Goal: Navigation & Orientation: Find specific page/section

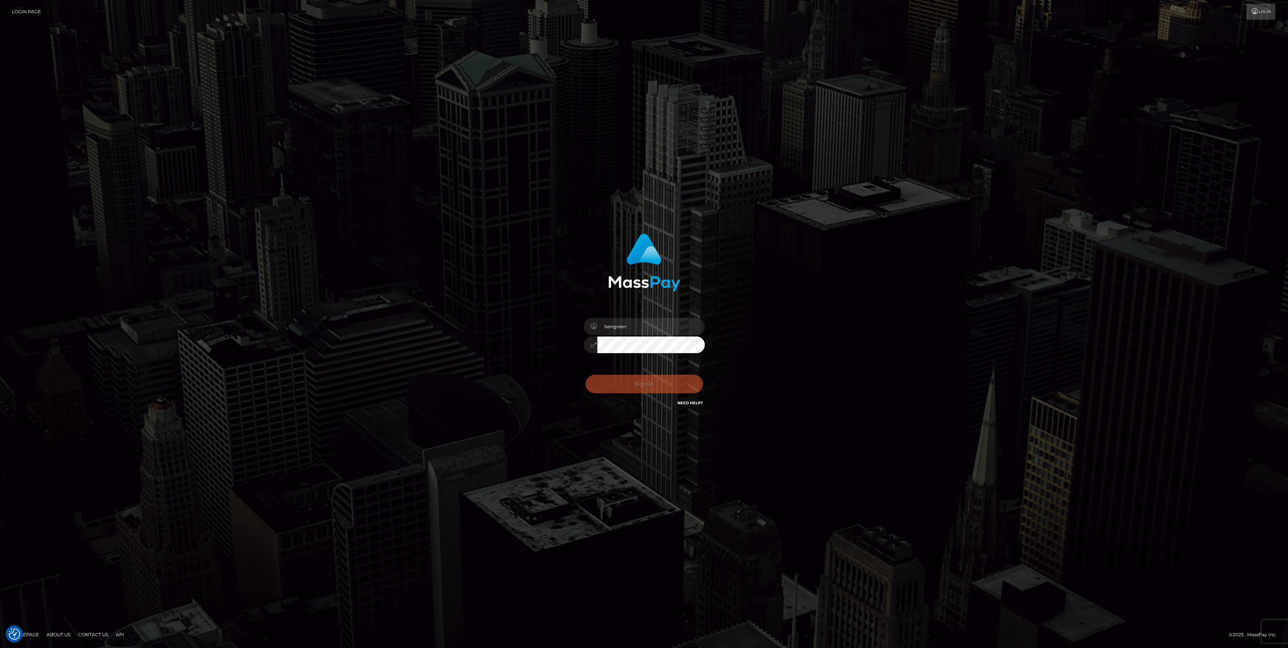
click at [659, 401] on div "Sign in Need Help?" at bounding box center [644, 387] width 132 height 34
click at [672, 392] on button "Sign in" at bounding box center [644, 384] width 117 height 19
type input "bengreen"
click at [621, 385] on button "Sign in" at bounding box center [644, 384] width 117 height 19
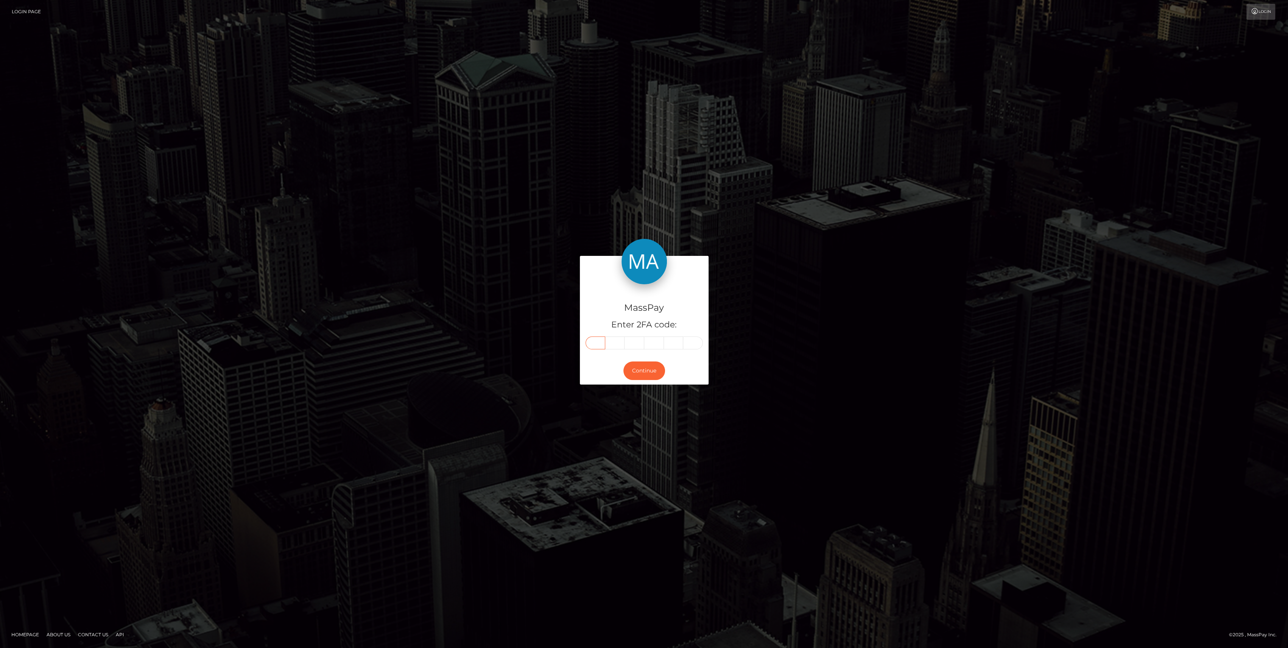
paste input "6"
type input "6"
type input "1"
type input "4"
type input "2"
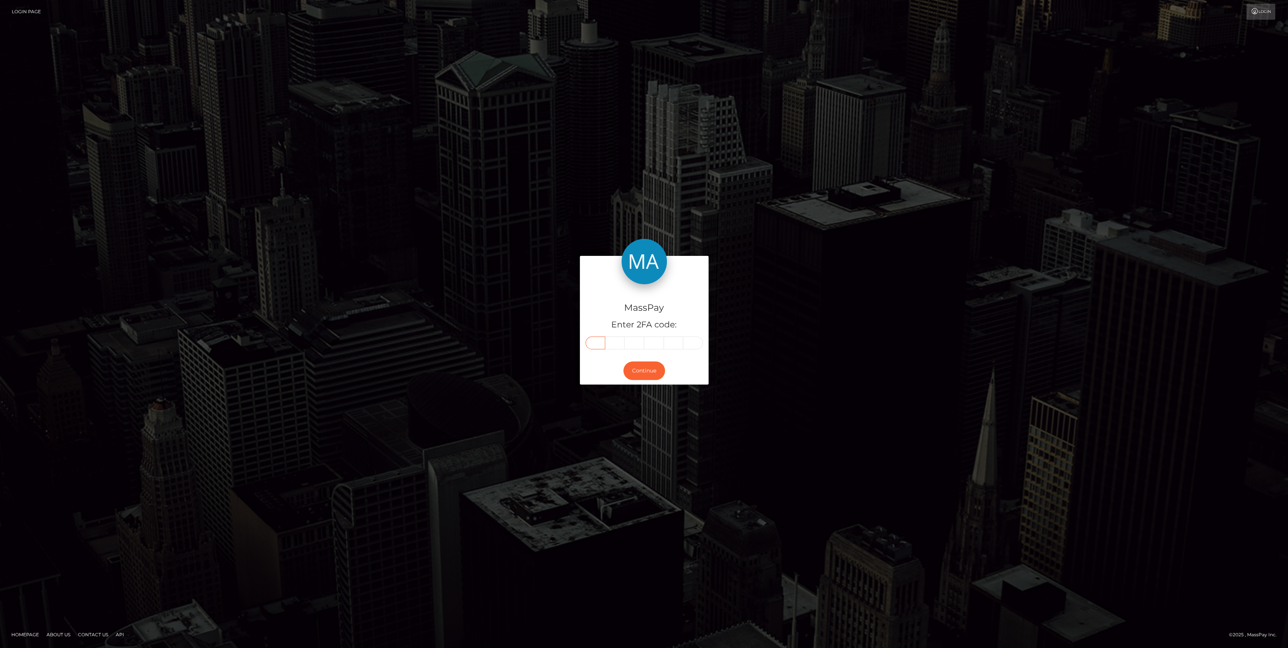
type input "5"
type input "9"
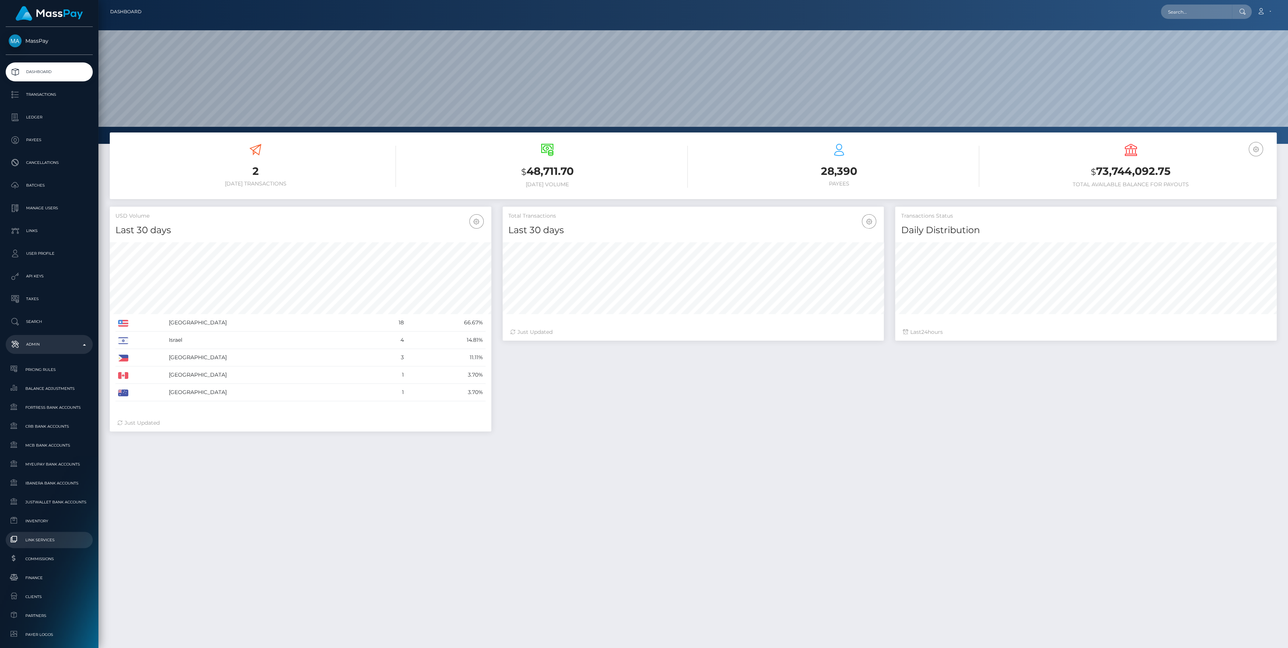
scroll to position [101, 0]
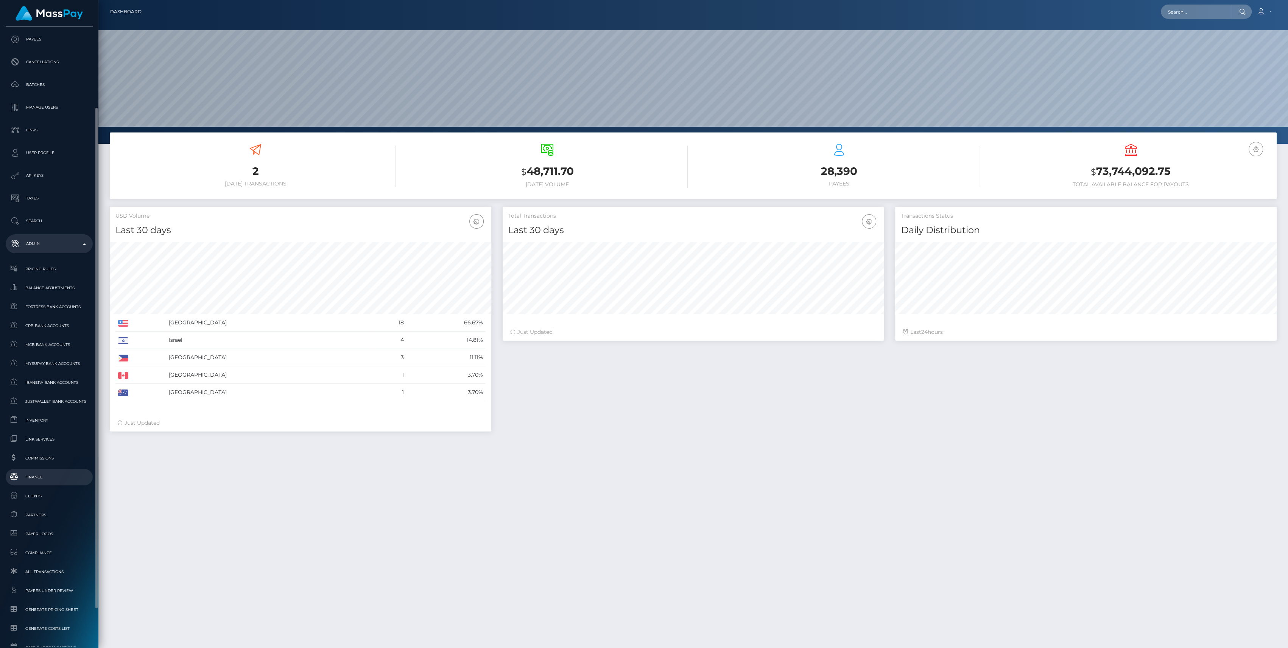
click at [23, 476] on span "Finance" at bounding box center [49, 477] width 81 height 9
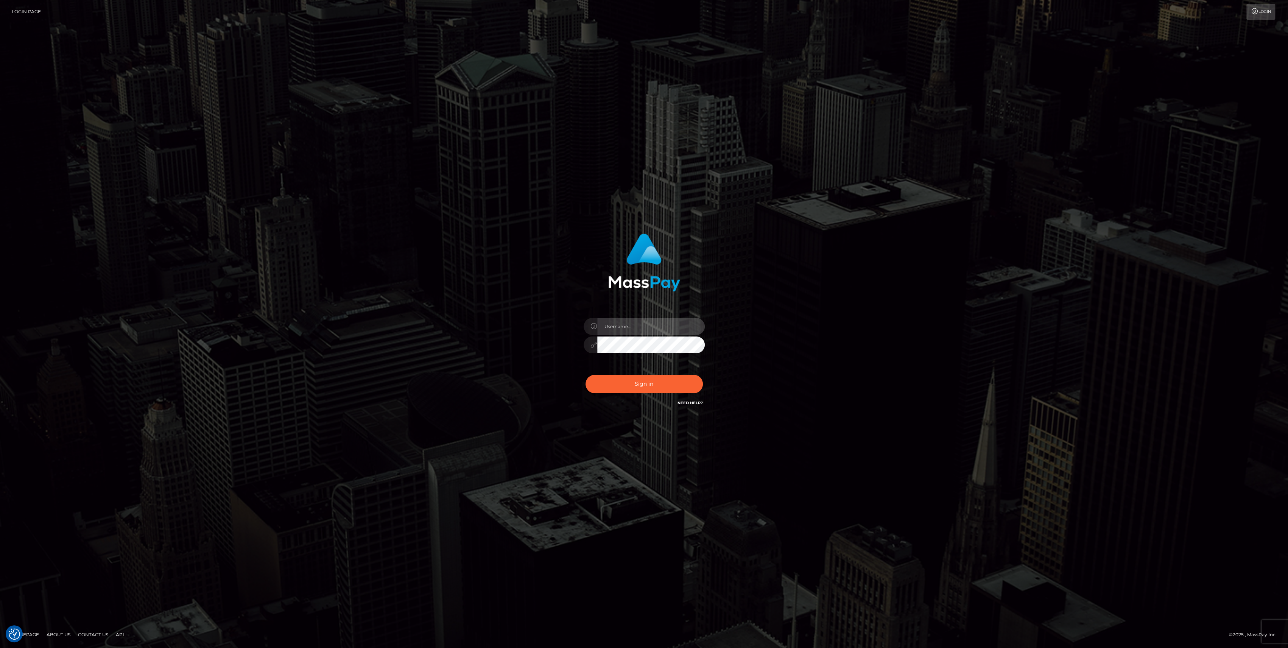
type input "bengreen"
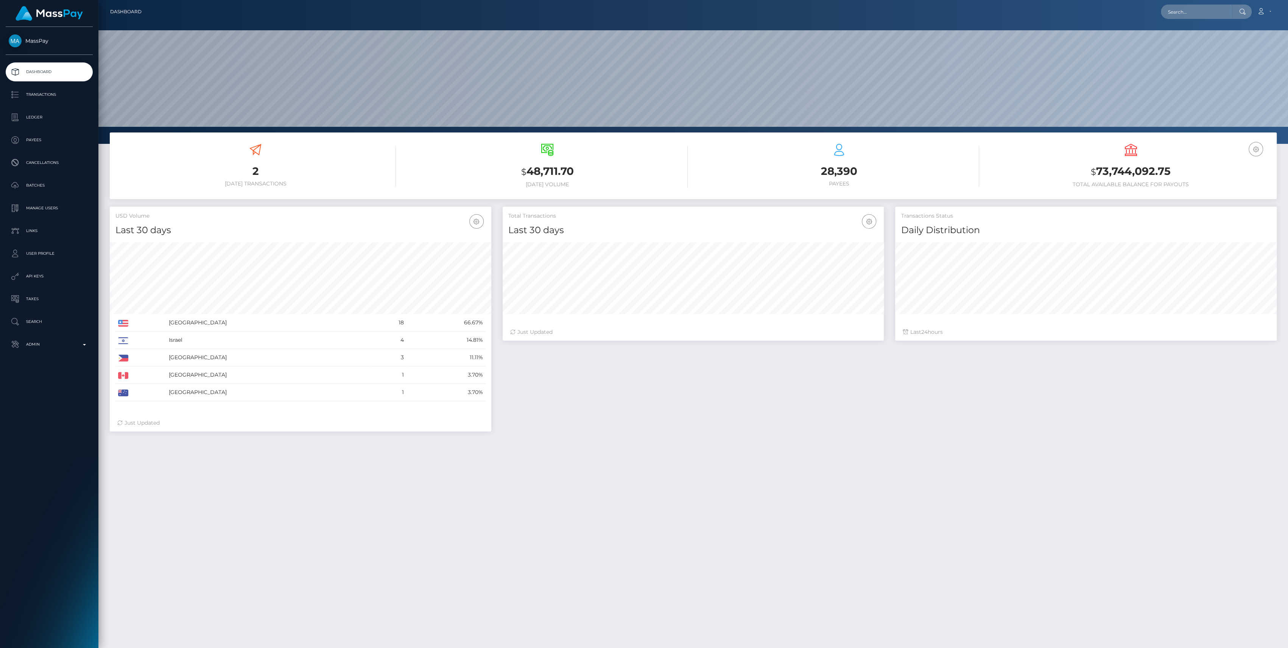
scroll to position [134, 382]
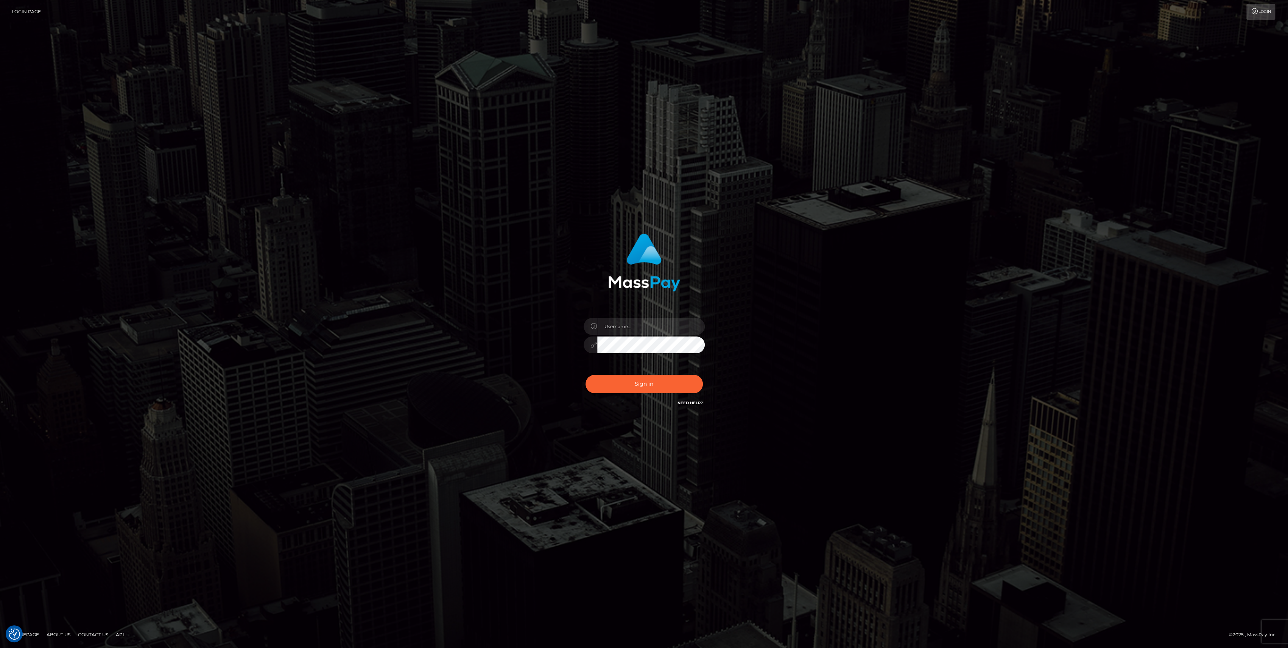
type input "bengreen"
